Goal: Use online tool/utility: Use online tool/utility

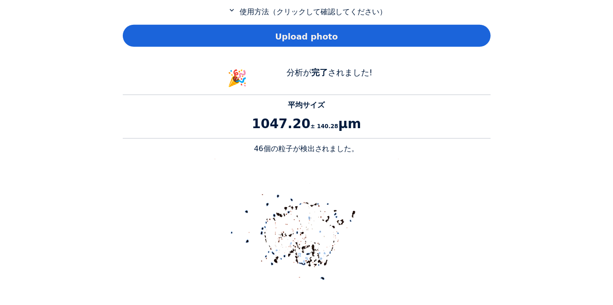
scroll to position [475, 0]
click at [292, 37] on span "Upload photo" at bounding box center [306, 36] width 63 height 12
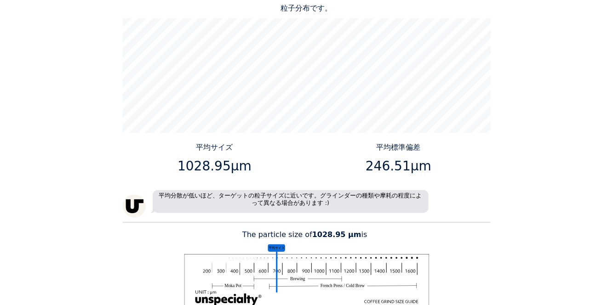
scroll to position [900, 0]
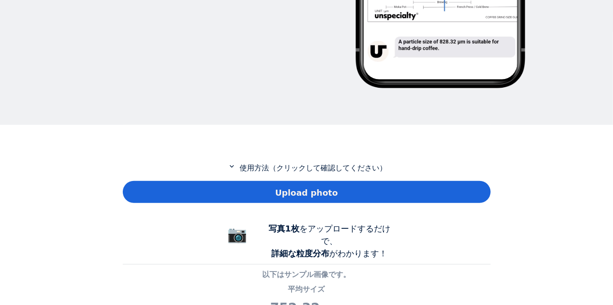
scroll to position [665, 368]
click at [310, 196] on span "Upload photo" at bounding box center [306, 193] width 63 height 12
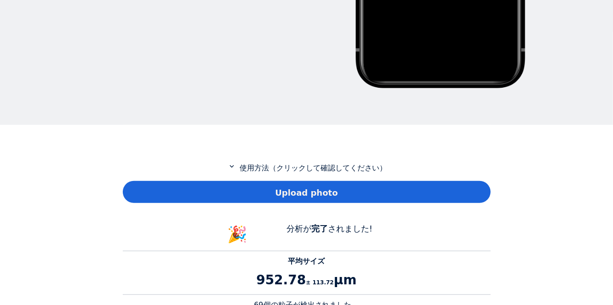
scroll to position [843, 368]
click at [347, 192] on div "Upload photo" at bounding box center [307, 192] width 368 height 22
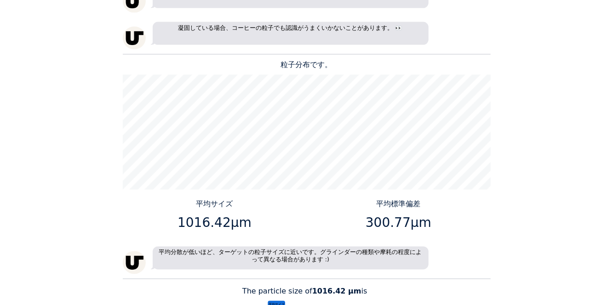
scroll to position [843, 0]
